Goal: Information Seeking & Learning: Find specific fact

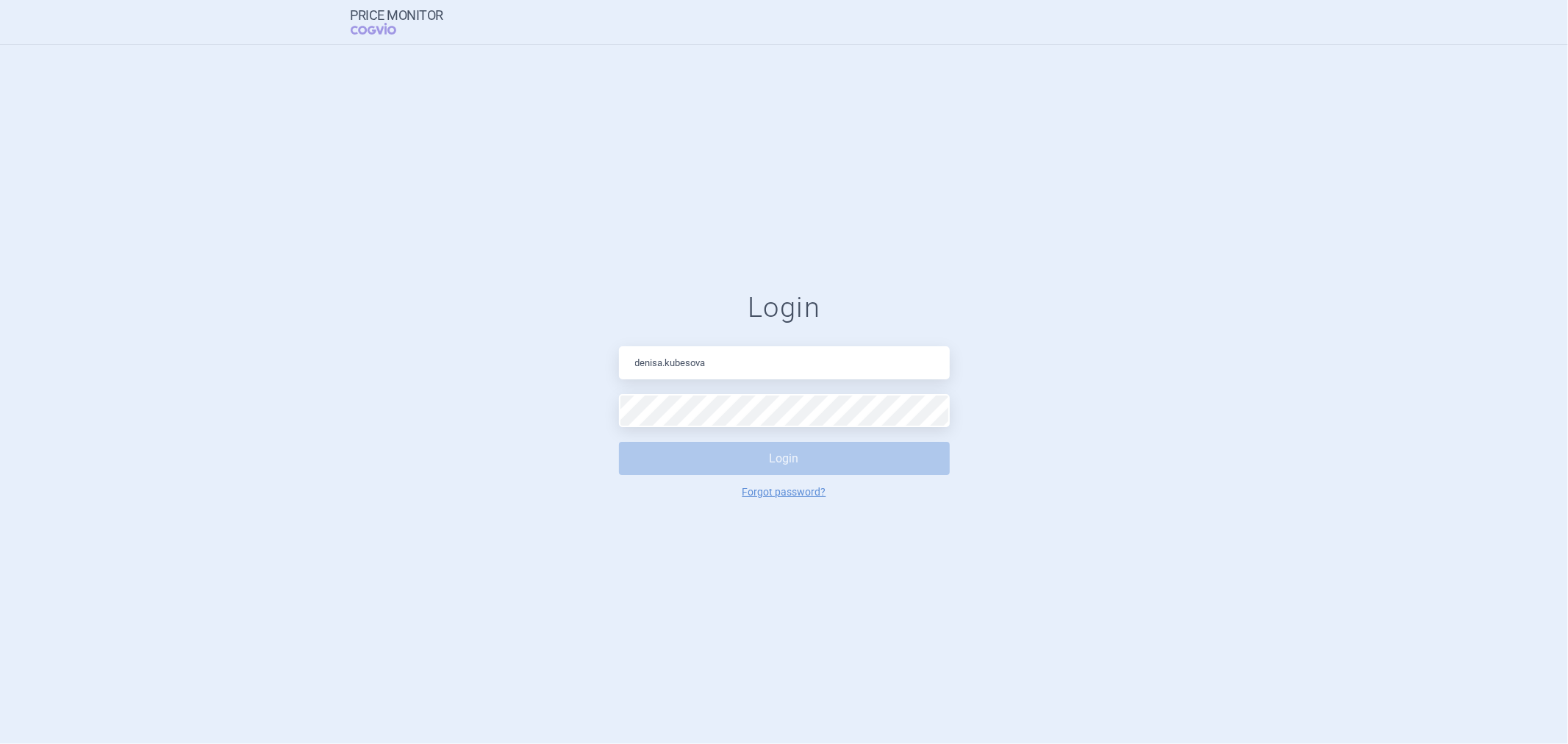
type input "[PERSON_NAME][EMAIL_ADDRESS][DOMAIN_NAME]"
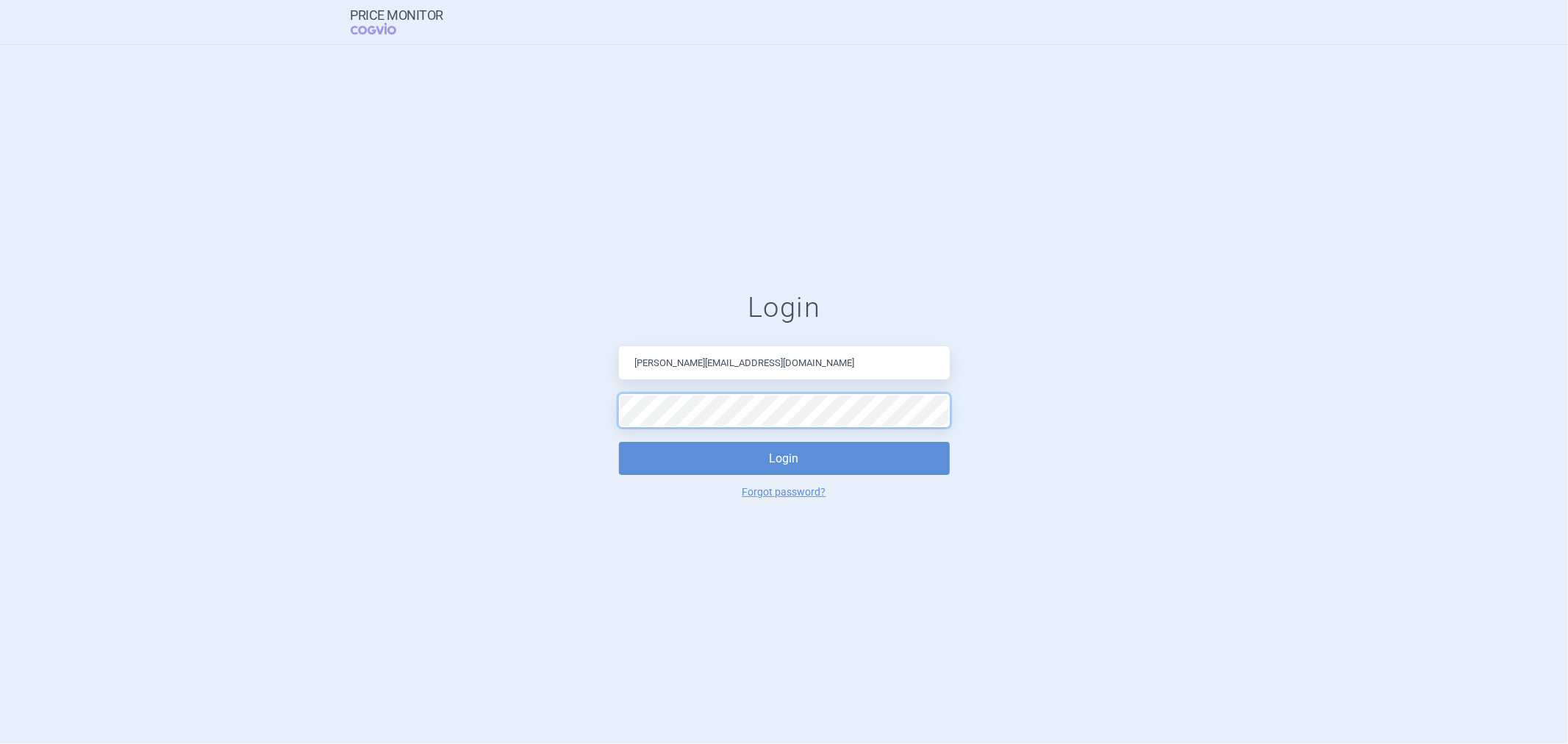
click at [619, 442] on button "Login" at bounding box center [784, 458] width 331 height 33
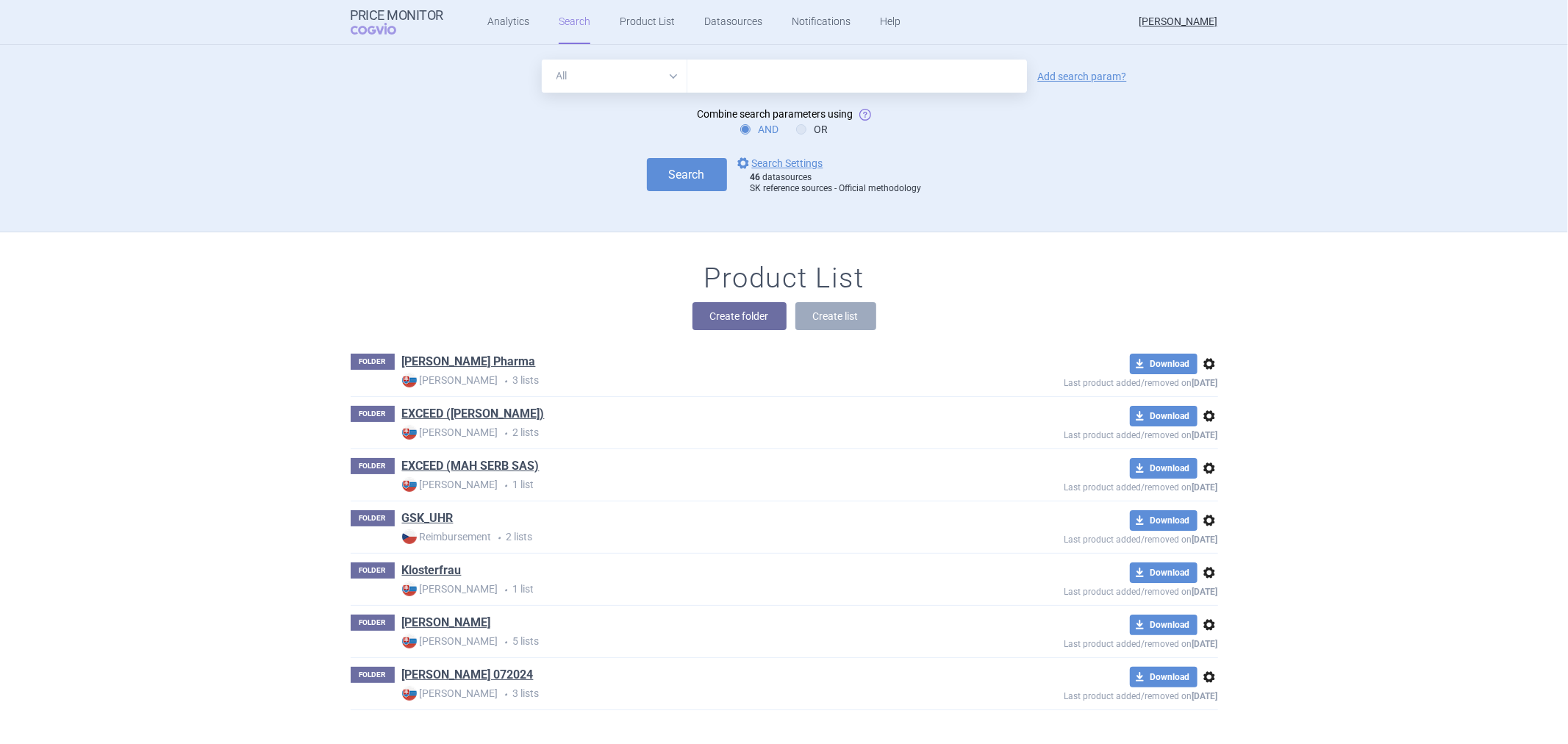
click at [741, 70] on input "text" at bounding box center [857, 76] width 340 height 33
type input "[MEDICAL_DATA]"
click at [660, 171] on button "Search" at bounding box center [687, 174] width 80 height 33
